Goal: Information Seeking & Learning: Learn about a topic

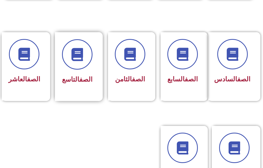
scroll to position [262, 0]
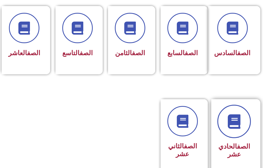
click at [229, 129] on icon at bounding box center [234, 121] width 14 height 14
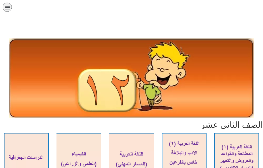
click at [8, 9] on icon "כפתור פתיחת תפריט" at bounding box center [7, 7] width 6 height 6
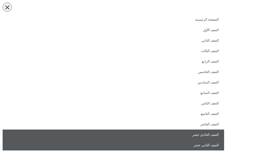
click at [157, 132] on link "الصف الحادي عشر" at bounding box center [113, 135] width 221 height 10
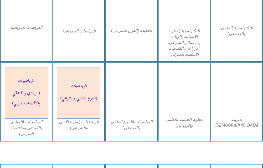
scroll to position [420, 0]
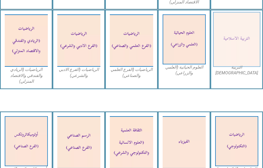
click at [236, 56] on img at bounding box center [237, 39] width 48 height 55
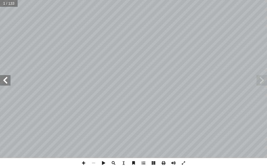
click at [7, 82] on span at bounding box center [5, 80] width 10 height 10
click at [6, 82] on span at bounding box center [5, 80] width 10 height 10
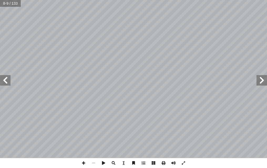
click at [6, 82] on span at bounding box center [5, 80] width 10 height 10
click at [7, 82] on span at bounding box center [5, 80] width 10 height 10
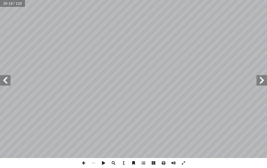
click at [7, 82] on span at bounding box center [5, 80] width 10 height 10
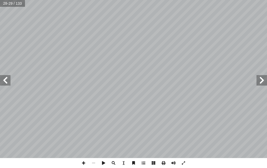
click at [7, 82] on span at bounding box center [5, 80] width 10 height 10
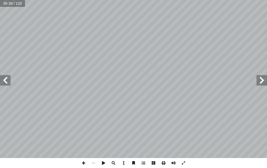
click at [7, 82] on span at bounding box center [5, 80] width 10 height 10
click at [86, 161] on span at bounding box center [83, 164] width 10 height 10
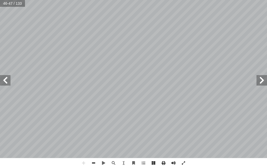
click at [96, 162] on span at bounding box center [93, 164] width 10 height 10
click at [82, 162] on span at bounding box center [83, 164] width 10 height 10
click at [95, 162] on span at bounding box center [93, 164] width 10 height 10
click at [83, 164] on span at bounding box center [83, 164] width 10 height 10
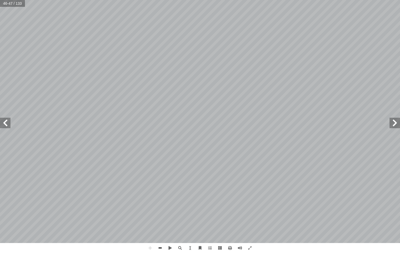
click at [157, 168] on span at bounding box center [160, 248] width 10 height 10
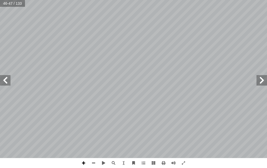
click at [83, 165] on span at bounding box center [83, 164] width 10 height 10
click at [7, 82] on span at bounding box center [5, 80] width 10 height 10
